Goal: Transaction & Acquisition: Purchase product/service

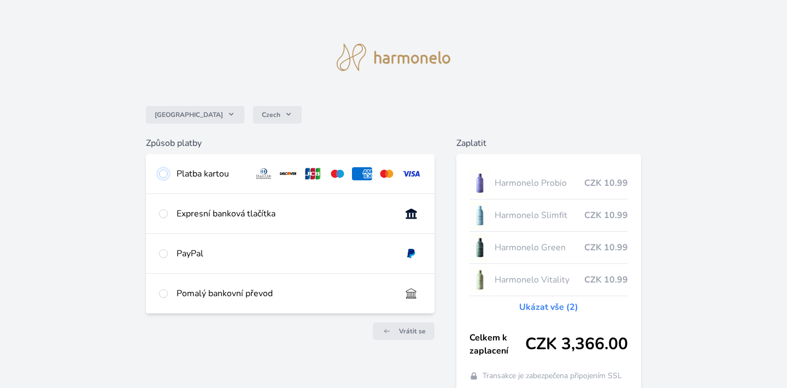
click at [163, 173] on input "radio" at bounding box center [163, 173] width 9 height 9
radio input "true"
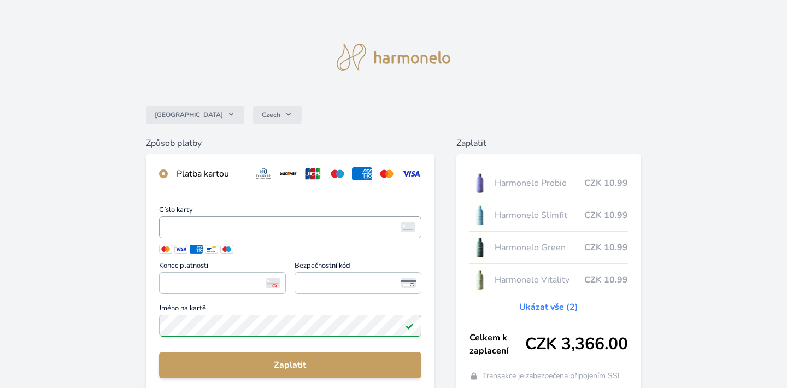
click at [252, 218] on span "<p>Your browser does not support iframes.</p>" at bounding box center [290, 227] width 262 height 22
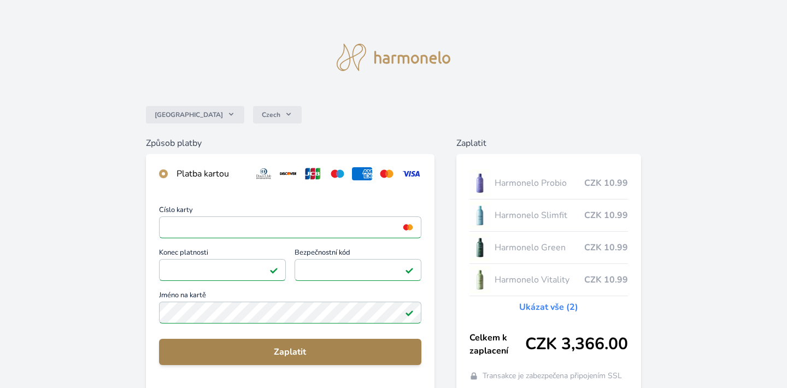
click at [213, 349] on span "Zaplatit" at bounding box center [290, 351] width 245 height 13
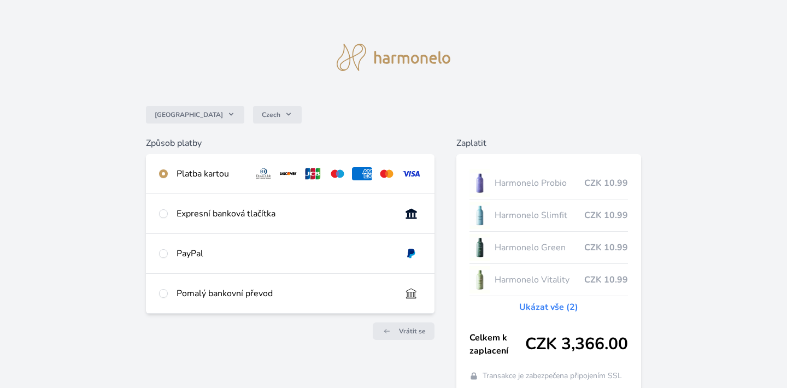
click at [194, 169] on div "Platba kartou" at bounding box center [211, 173] width 69 height 13
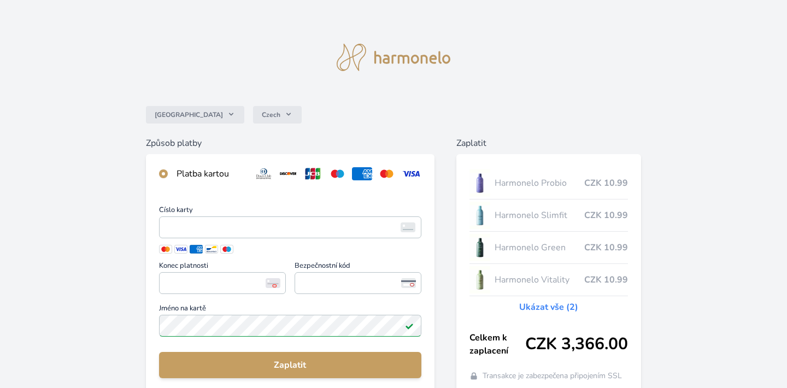
click at [179, 312] on span "Jméno na kartě" at bounding box center [290, 310] width 262 height 10
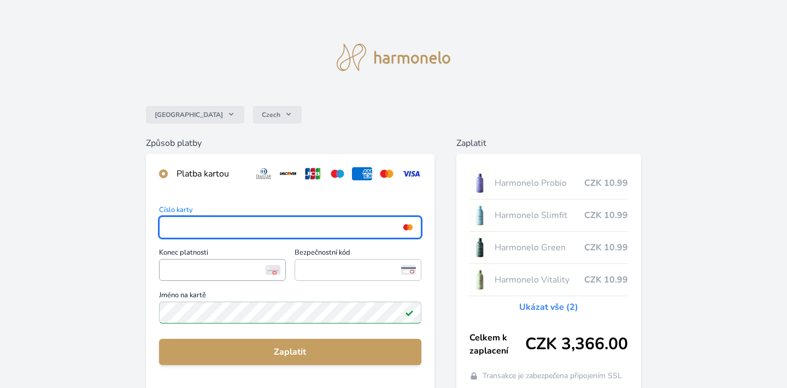
click at [196, 278] on span "<p>Your browser does not support iframes.</p>" at bounding box center [222, 270] width 127 height 22
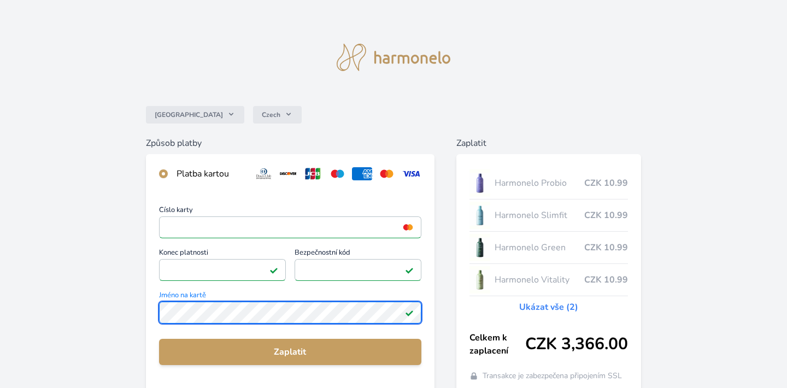
click at [137, 313] on div "Česko Czech Způsob platby Platba kartou Číslo karty <p>Your browser does not su…" at bounding box center [393, 284] width 787 height 569
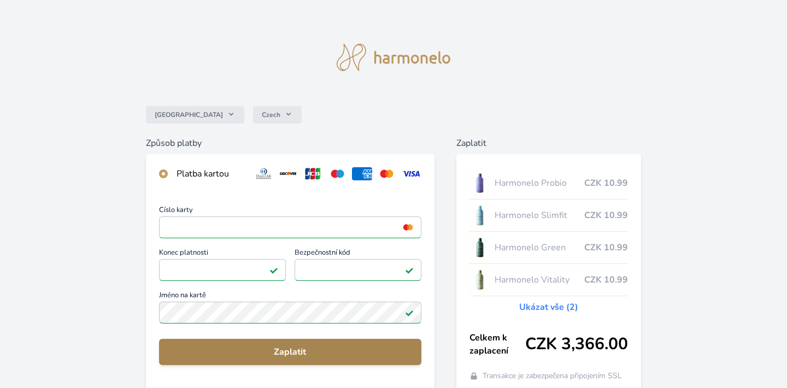
click at [198, 351] on span "Zaplatit" at bounding box center [290, 351] width 245 height 13
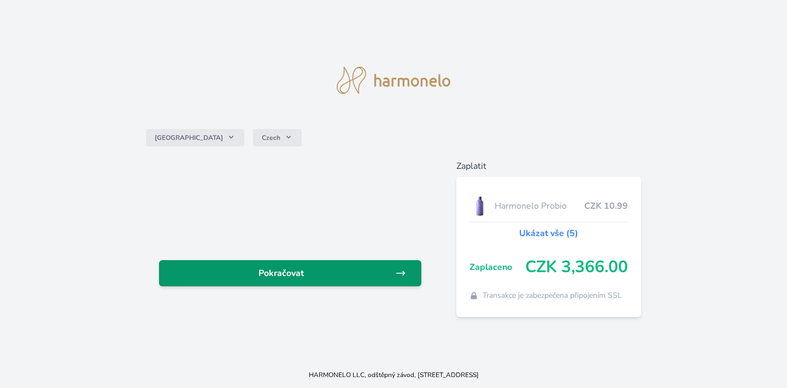
click at [400, 271] on icon at bounding box center [400, 273] width 11 height 11
